Goal: Task Accomplishment & Management: Use online tool/utility

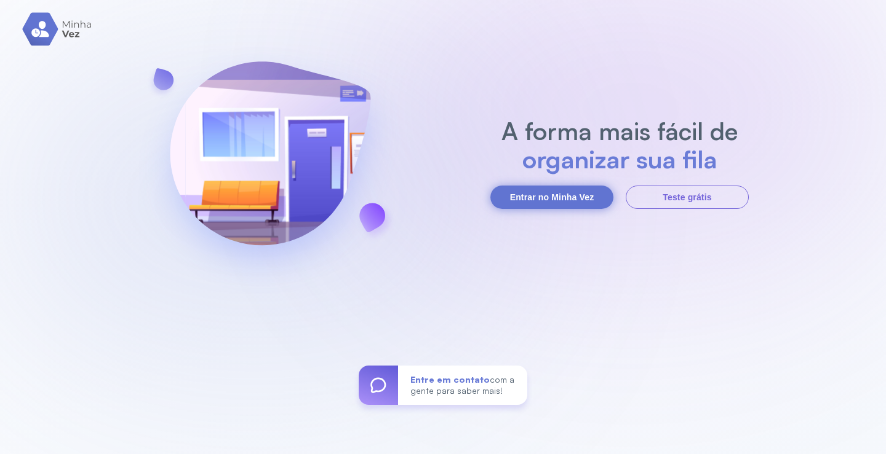
click at [561, 197] on button "Entrar no Minha Vez" at bounding box center [551, 197] width 123 height 23
click at [551, 198] on button "Entrar no Minha Vez" at bounding box center [551, 197] width 123 height 23
click at [552, 198] on button "Entrar no Minha Vez" at bounding box center [551, 197] width 123 height 23
click at [550, 196] on button "Entrar no Minha Vez" at bounding box center [551, 197] width 123 height 23
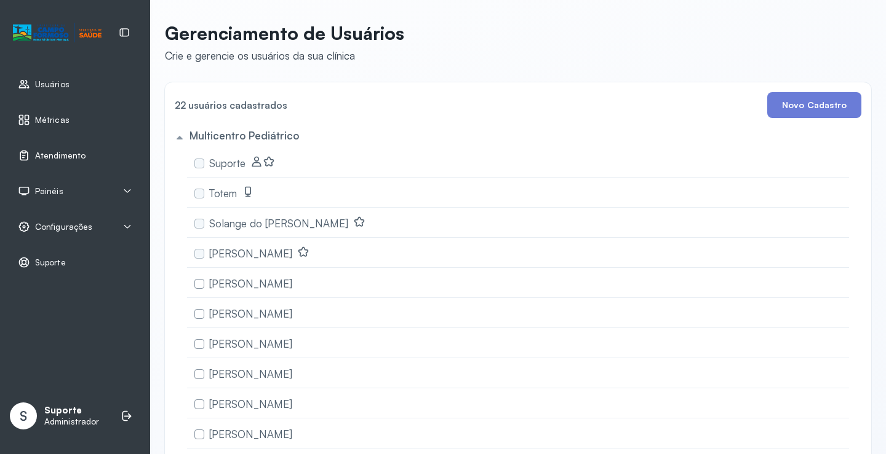
click at [59, 151] on span "Atendimento" at bounding box center [60, 156] width 50 height 10
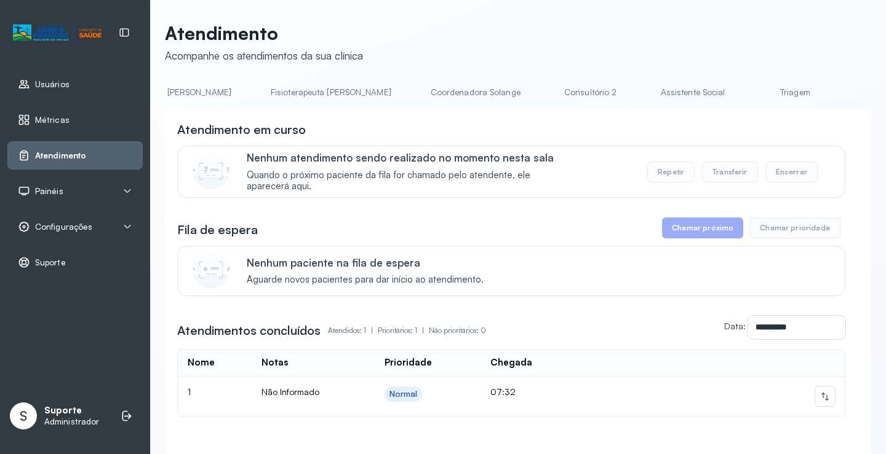
scroll to position [0, 714]
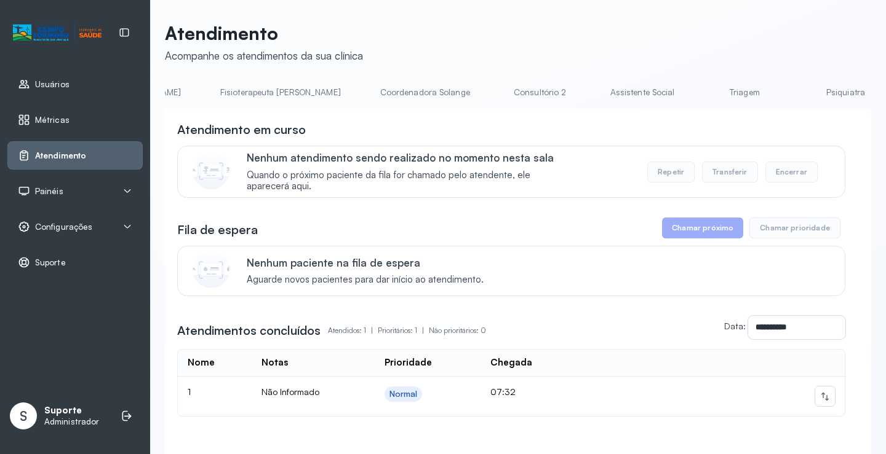
click at [701, 94] on link "Triagem" at bounding box center [744, 92] width 86 height 20
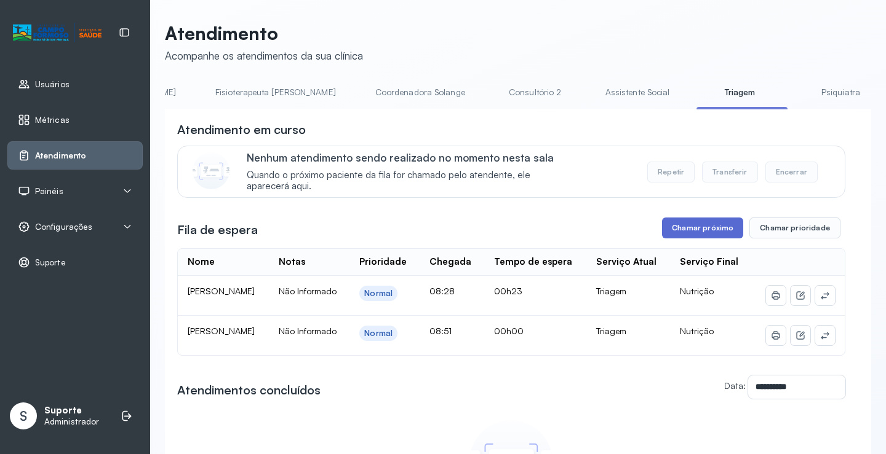
click at [692, 226] on button "Chamar próximo" at bounding box center [702, 228] width 81 height 21
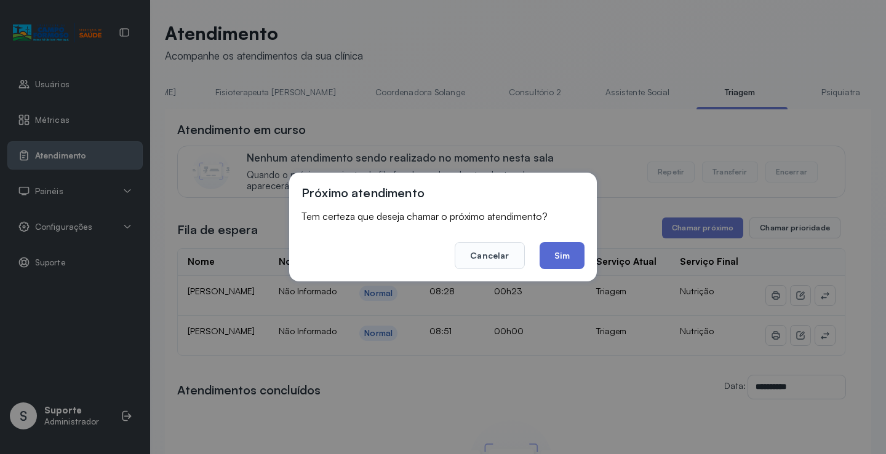
click at [560, 260] on button "Sim" at bounding box center [561, 255] width 45 height 27
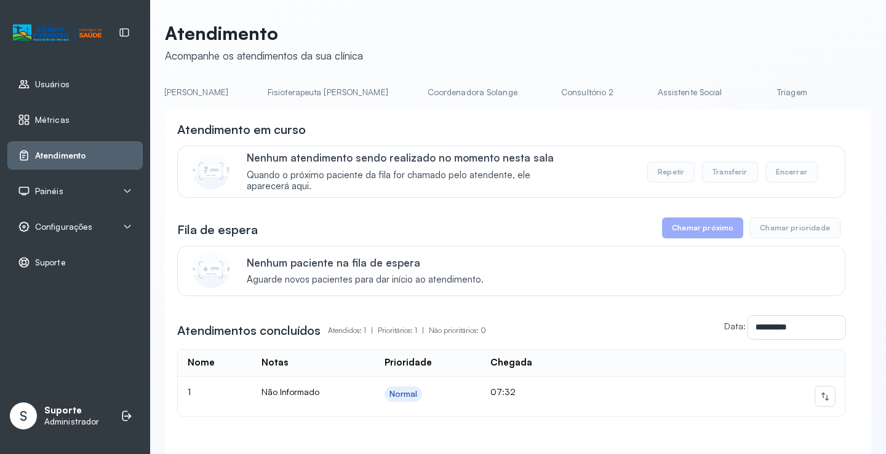
scroll to position [0, 792]
click at [623, 95] on link "Triagem" at bounding box center [666, 92] width 86 height 20
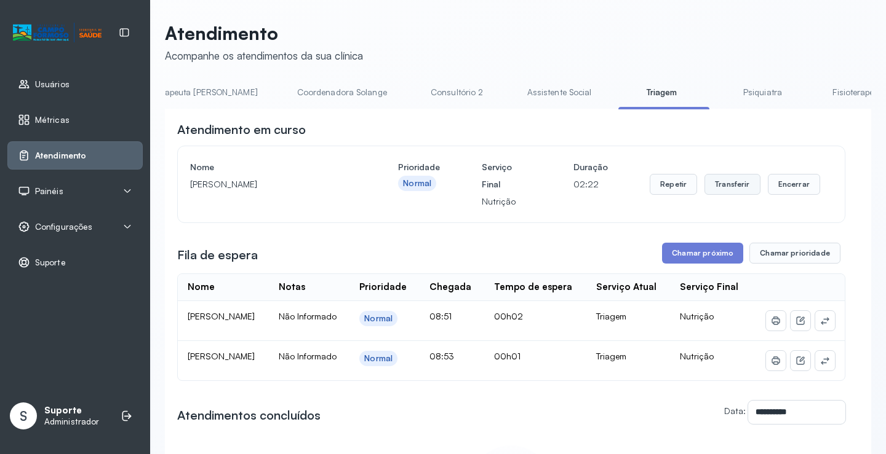
click at [729, 189] on button "Transferir" at bounding box center [732, 184] width 56 height 21
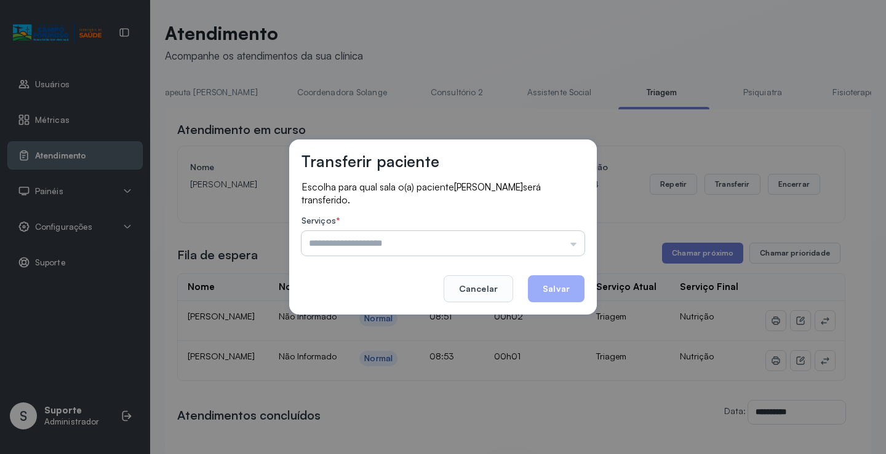
click at [573, 244] on input "text" at bounding box center [442, 243] width 283 height 25
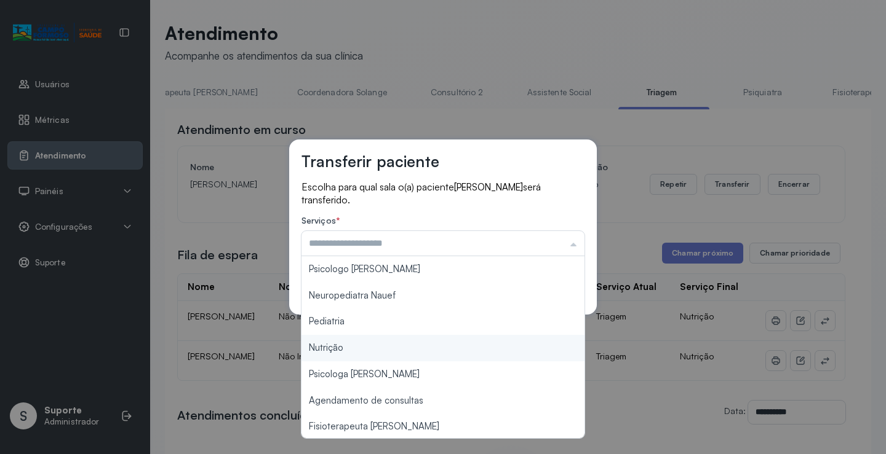
type input "********"
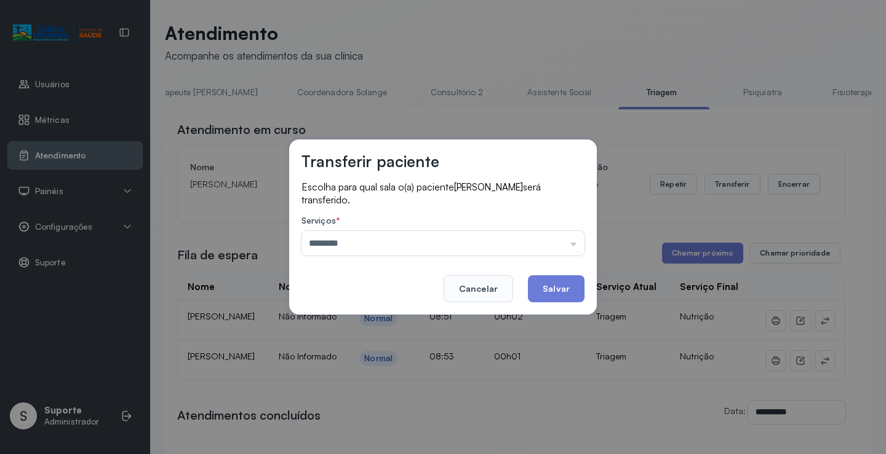
click at [377, 354] on div "Transferir paciente Escolha para qual sala o(a) paciente [PERSON_NAME] será tra…" at bounding box center [443, 227] width 886 height 454
click at [543, 283] on button "Salvar" at bounding box center [556, 288] width 57 height 27
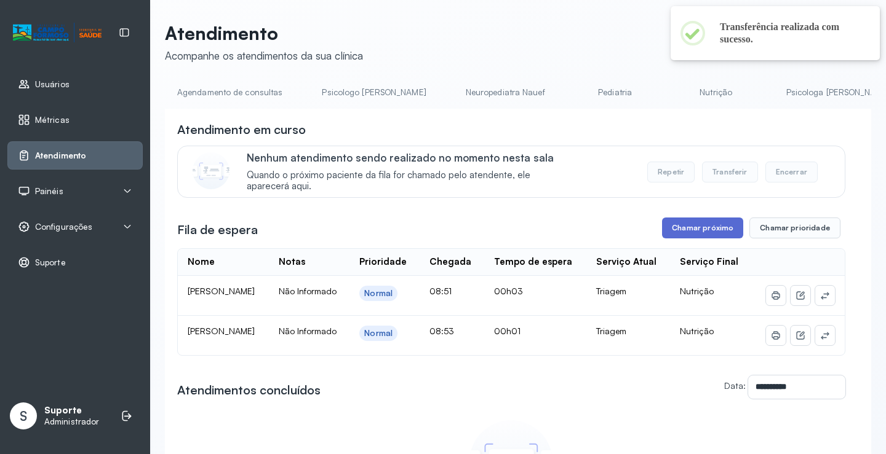
click at [690, 228] on button "Chamar próximo" at bounding box center [702, 228] width 81 height 21
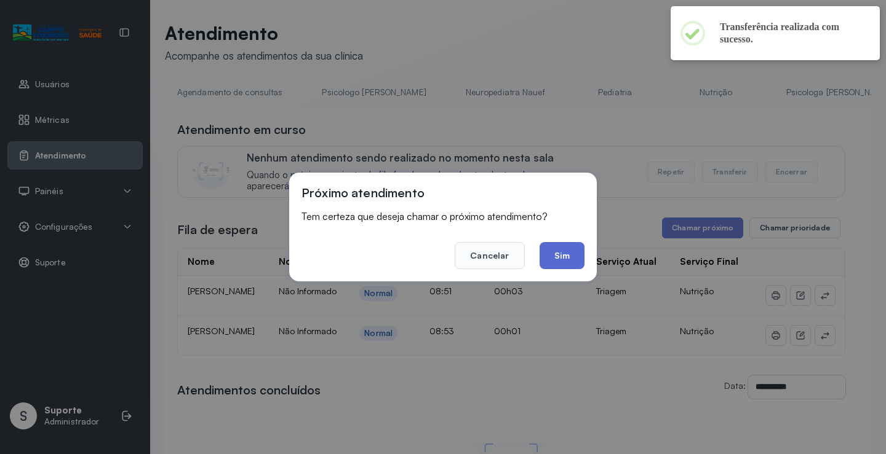
click at [555, 261] on button "Sim" at bounding box center [561, 255] width 45 height 27
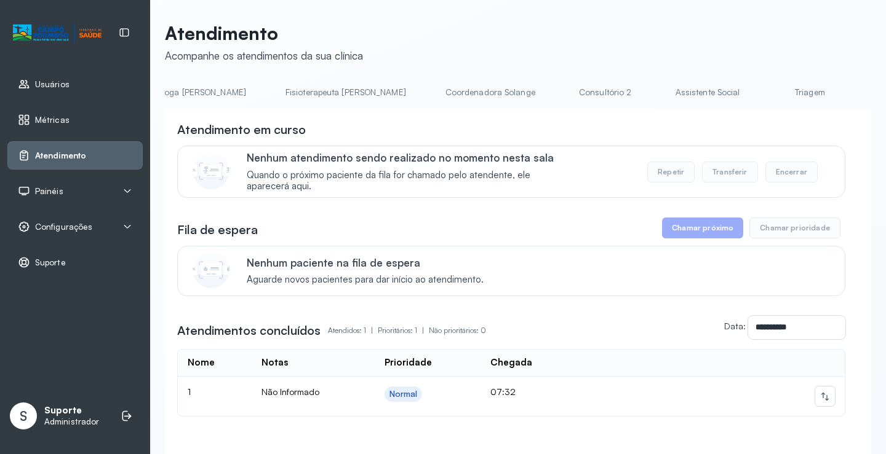
scroll to position [0, 691]
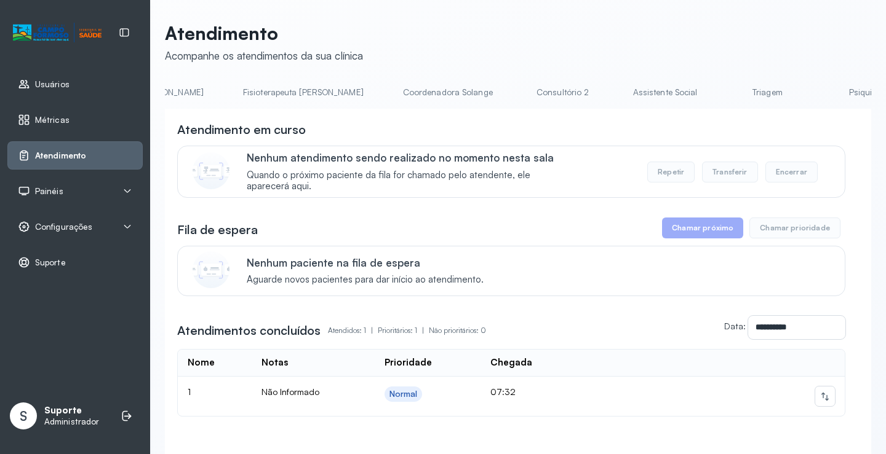
click at [724, 94] on link "Triagem" at bounding box center [767, 92] width 86 height 20
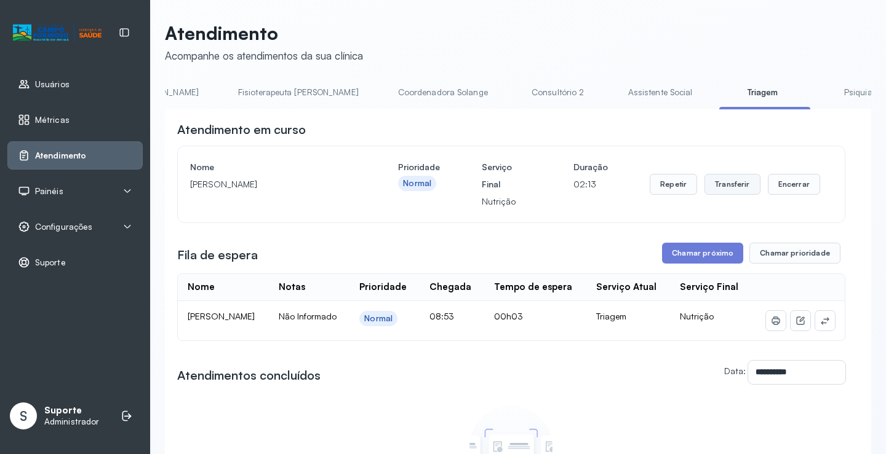
click at [719, 186] on button "Transferir" at bounding box center [732, 184] width 56 height 21
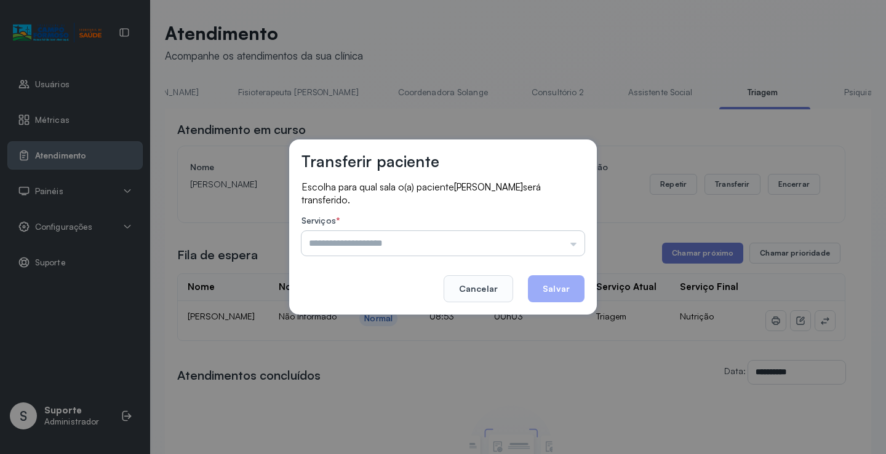
click at [577, 245] on input "text" at bounding box center [442, 243] width 283 height 25
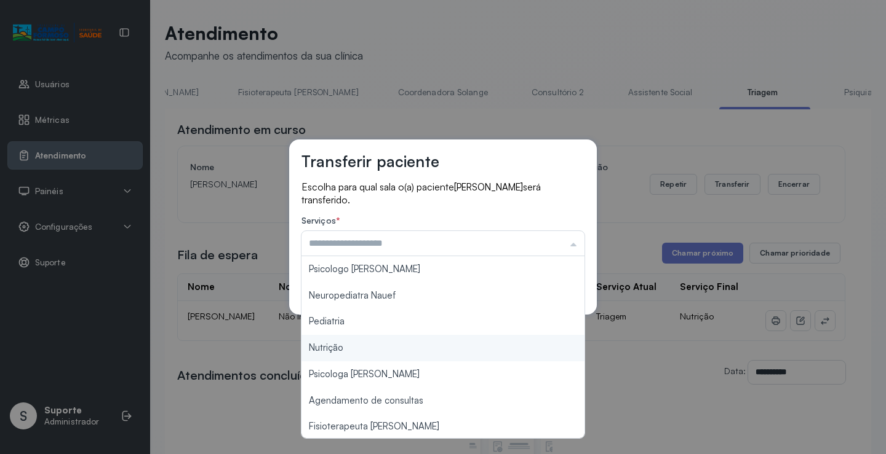
type input "********"
click at [365, 346] on div "Transferir paciente Escolha para qual sala o(a) paciente Adryan Levy Rodrigues …" at bounding box center [443, 227] width 886 height 454
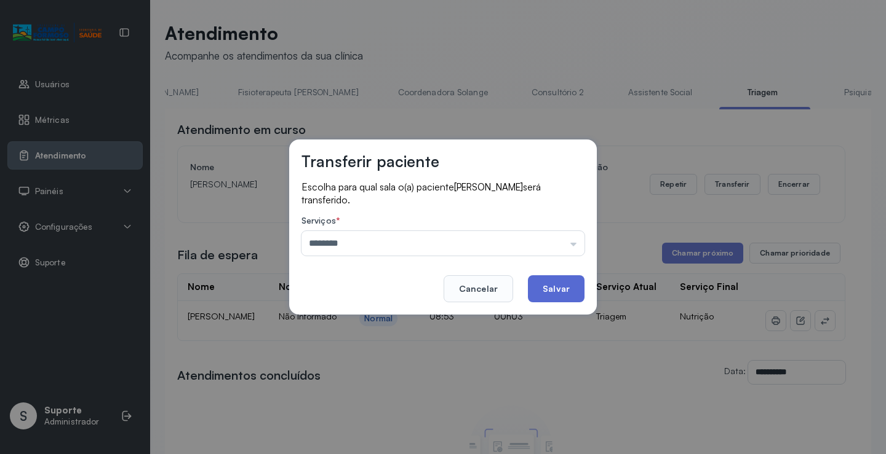
click at [549, 287] on button "Salvar" at bounding box center [556, 288] width 57 height 27
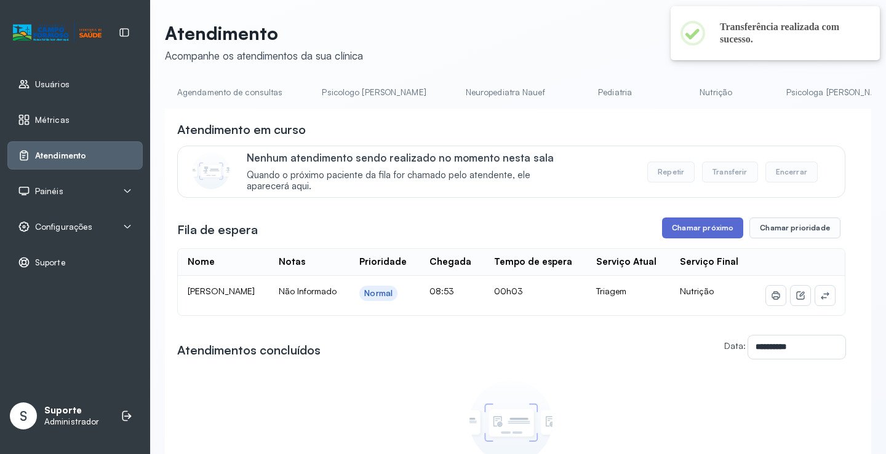
click at [681, 230] on button "Chamar próximo" at bounding box center [702, 228] width 81 height 21
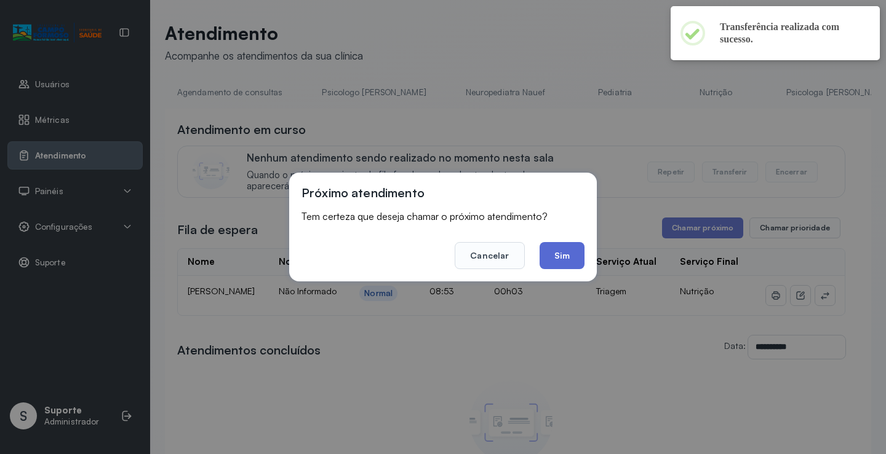
click at [558, 258] on button "Sim" at bounding box center [561, 255] width 45 height 27
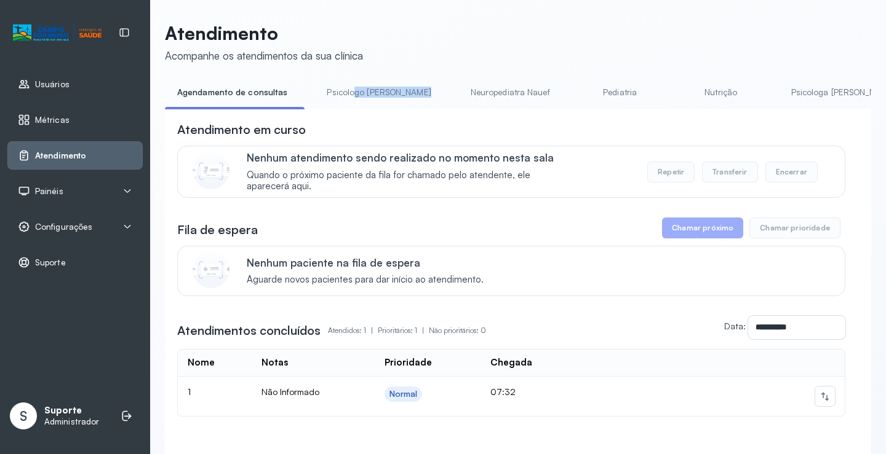
drag, startPoint x: 347, startPoint y: 108, endPoint x: 414, endPoint y: 122, distance: 69.0
click at [416, 120] on div "**********" at bounding box center [518, 288] width 706 height 413
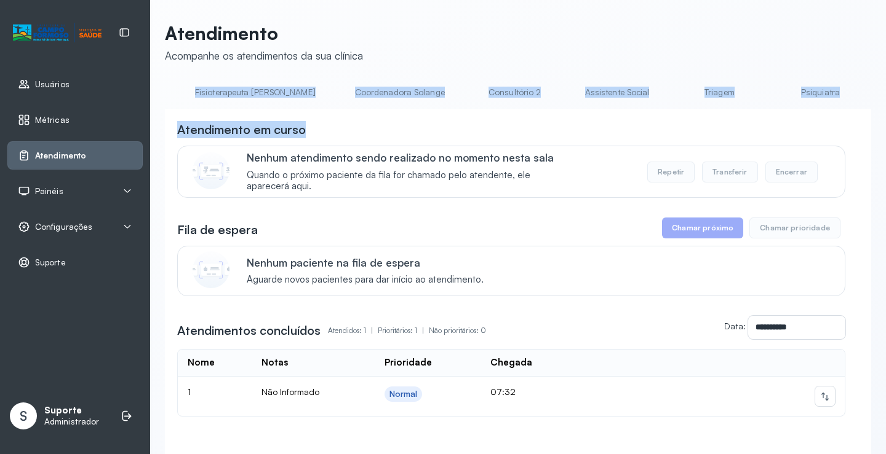
scroll to position [0, 742]
click at [673, 95] on link "Triagem" at bounding box center [716, 92] width 86 height 20
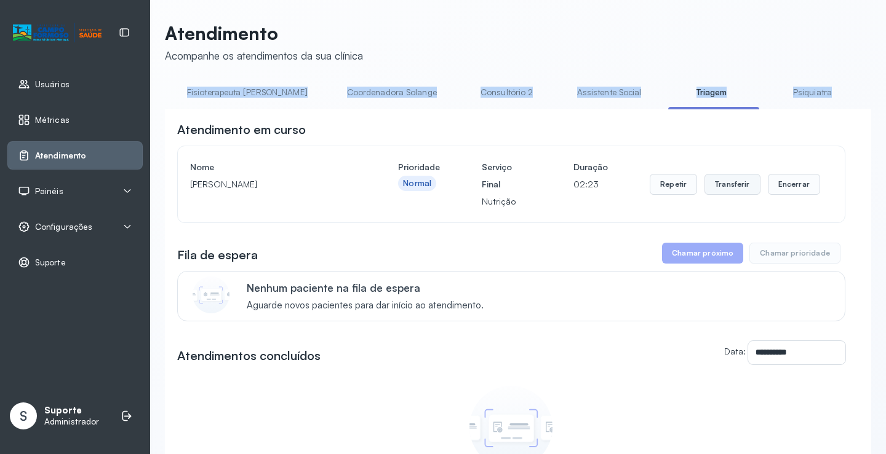
click at [729, 191] on button "Transferir" at bounding box center [732, 184] width 56 height 21
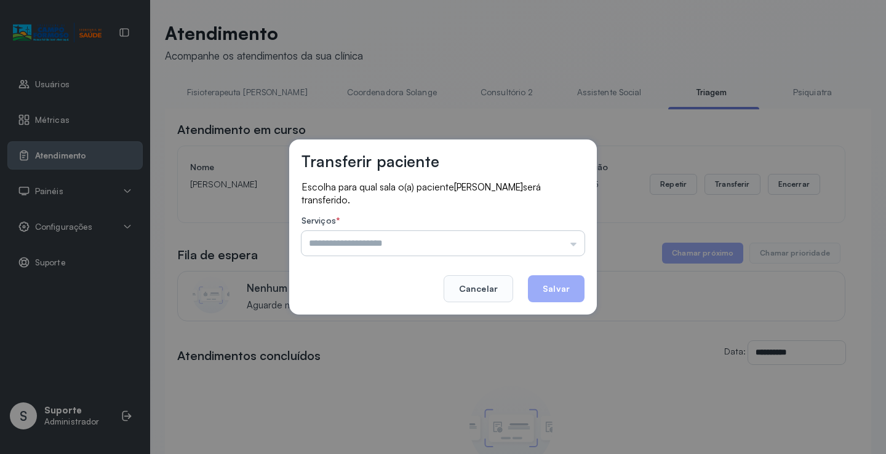
click at [575, 245] on input "text" at bounding box center [442, 243] width 283 height 25
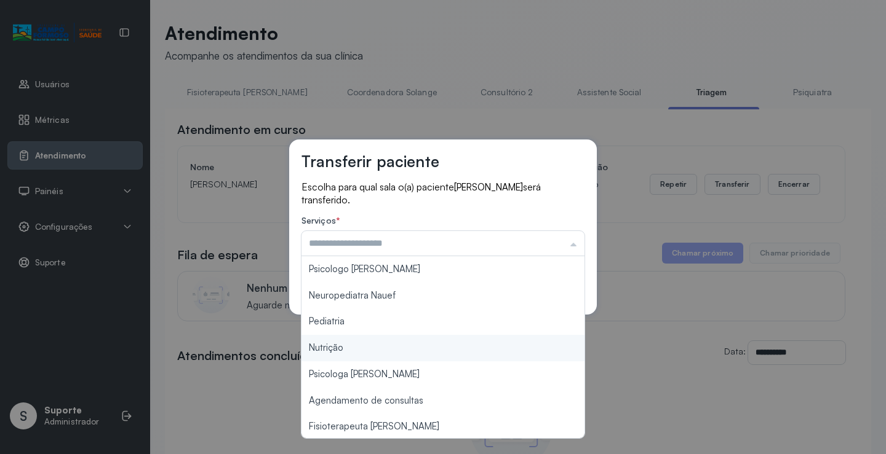
type input "********"
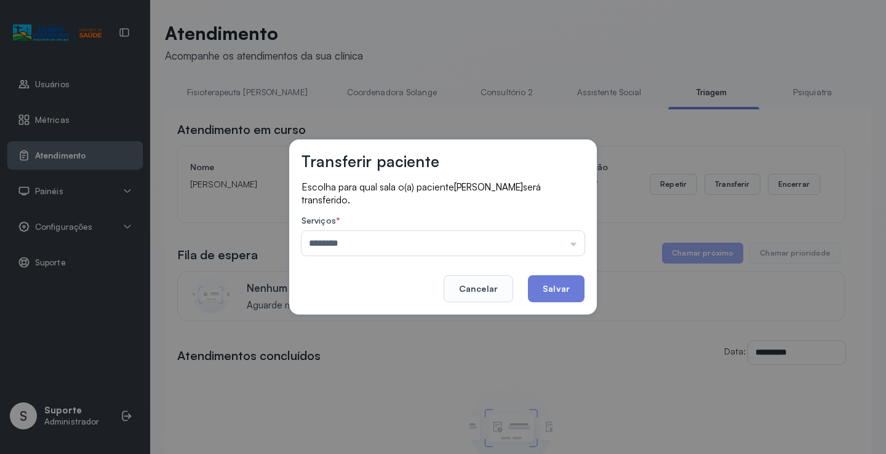
click at [408, 349] on div "Transferir paciente Escolha para qual sala o(a) paciente [PERSON_NAME] será tra…" at bounding box center [443, 227] width 886 height 454
click at [557, 288] on button "Salvar" at bounding box center [556, 288] width 57 height 27
